Goal: Task Accomplishment & Management: Use online tool/utility

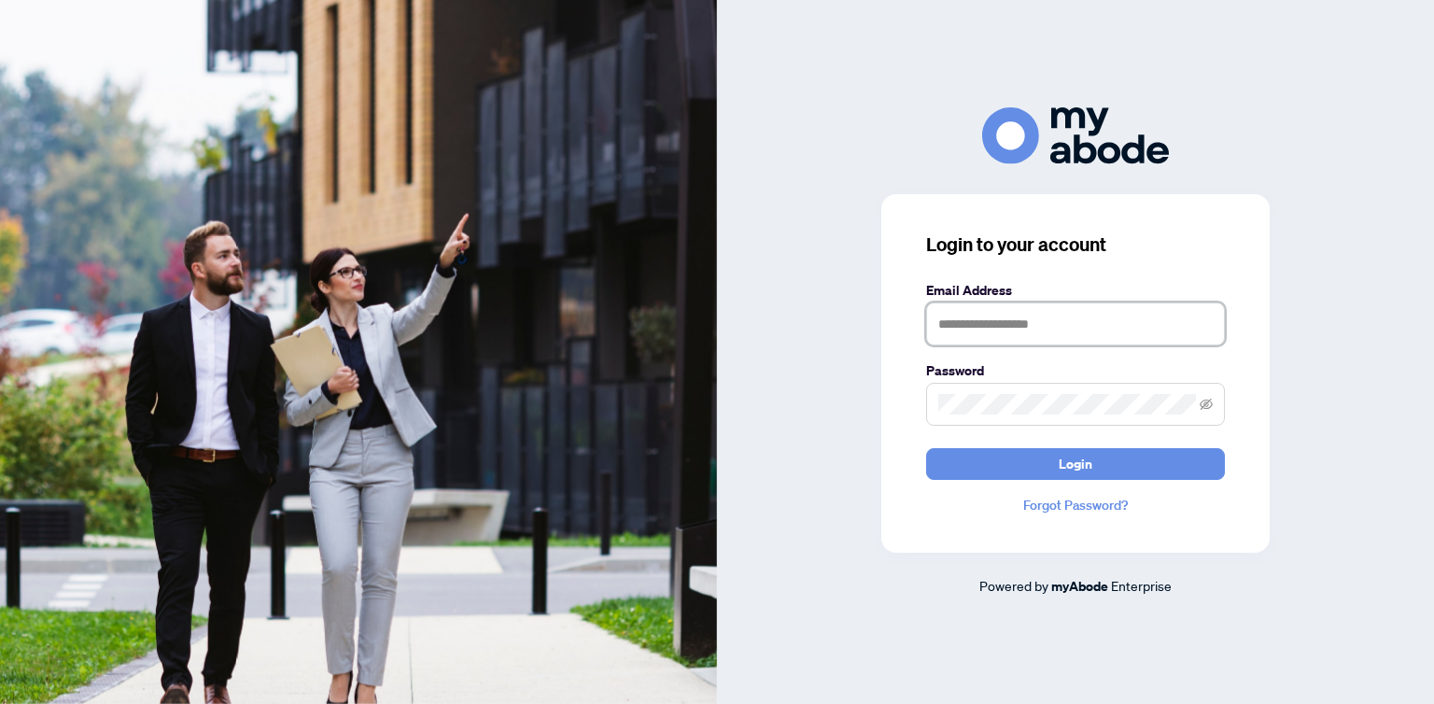
click at [983, 337] on input "text" at bounding box center [1075, 324] width 299 height 43
type input "**********"
click at [951, 389] on span at bounding box center [1075, 404] width 299 height 43
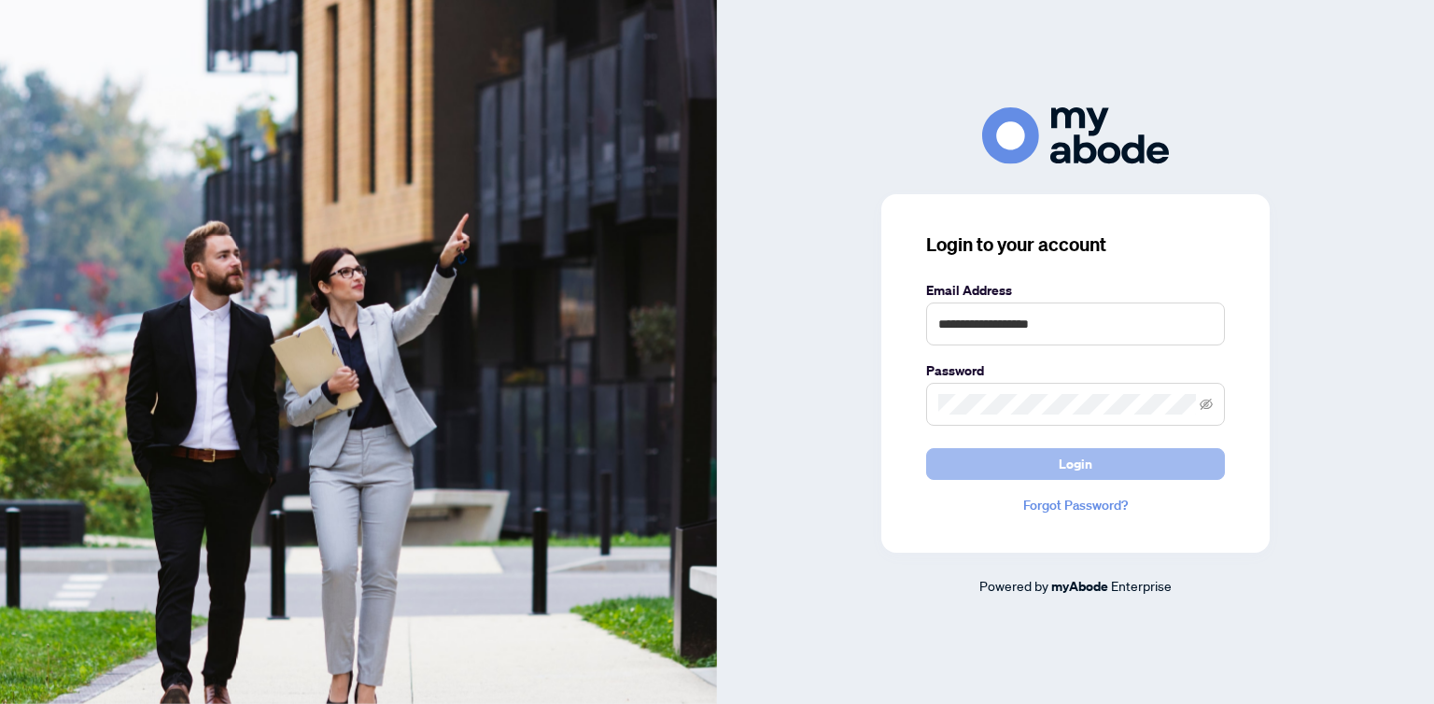
click at [1079, 460] on span "Login" at bounding box center [1076, 464] width 34 height 30
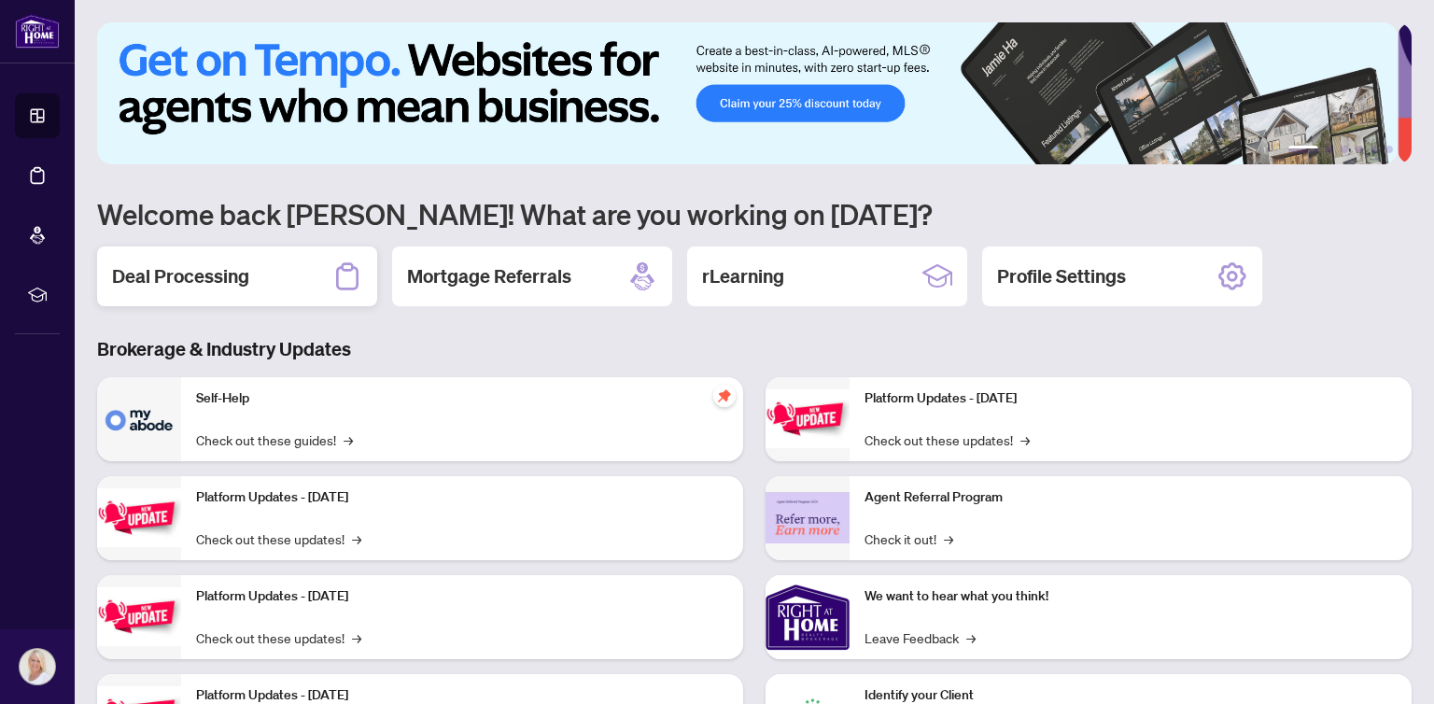
click at [225, 281] on h2 "Deal Processing" at bounding box center [180, 276] width 137 height 26
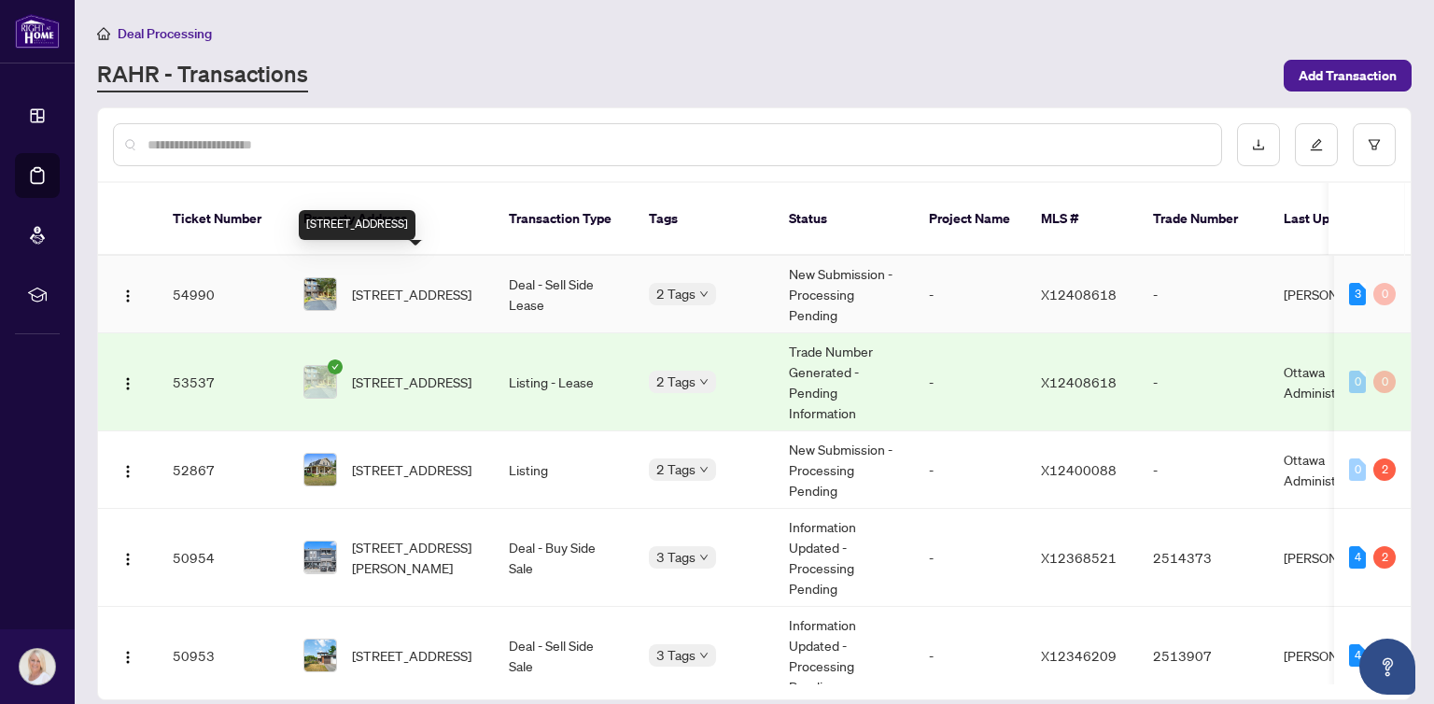
click at [423, 284] on span "163 Wild Senna Way, Ottawa, Ontario K2J 5B2, Canada" at bounding box center [412, 294] width 120 height 21
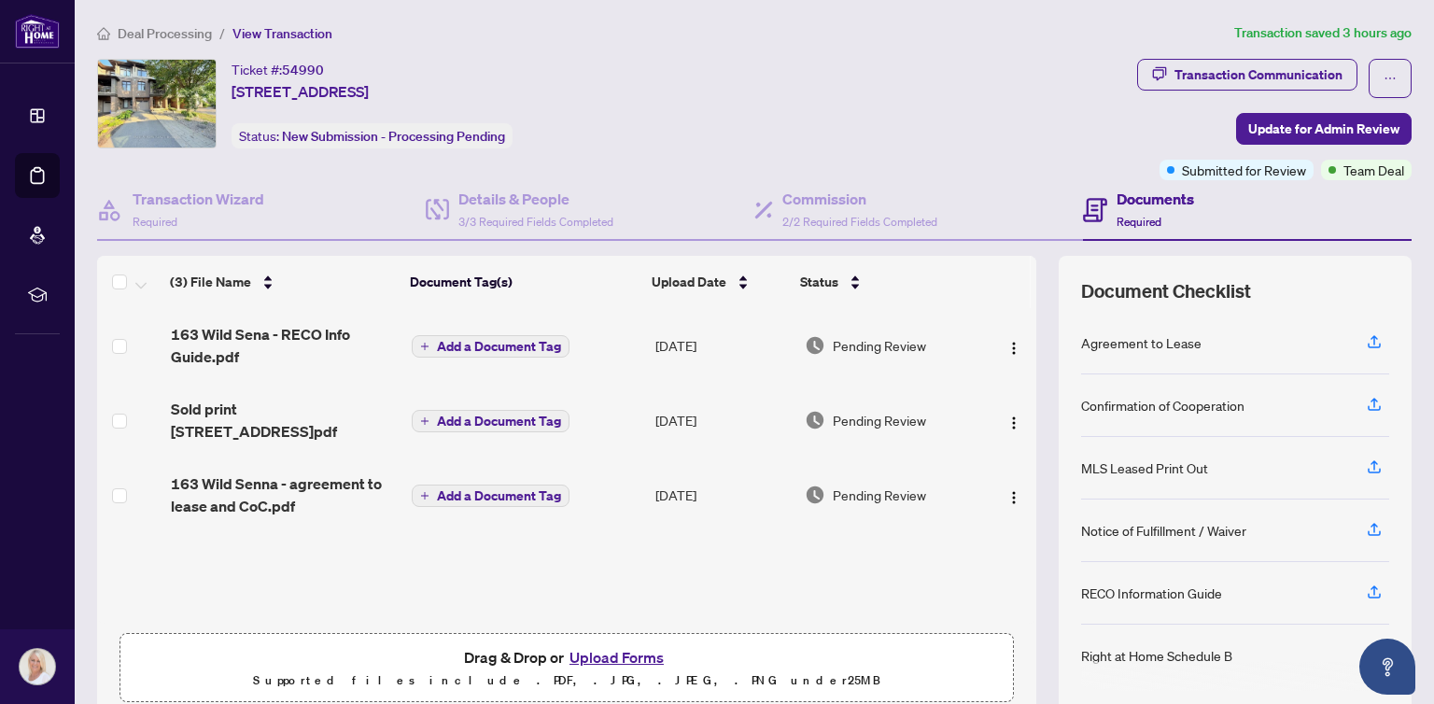
click at [618, 647] on button "Upload Forms" at bounding box center [617, 657] width 106 height 24
